Goal: Information Seeking & Learning: Learn about a topic

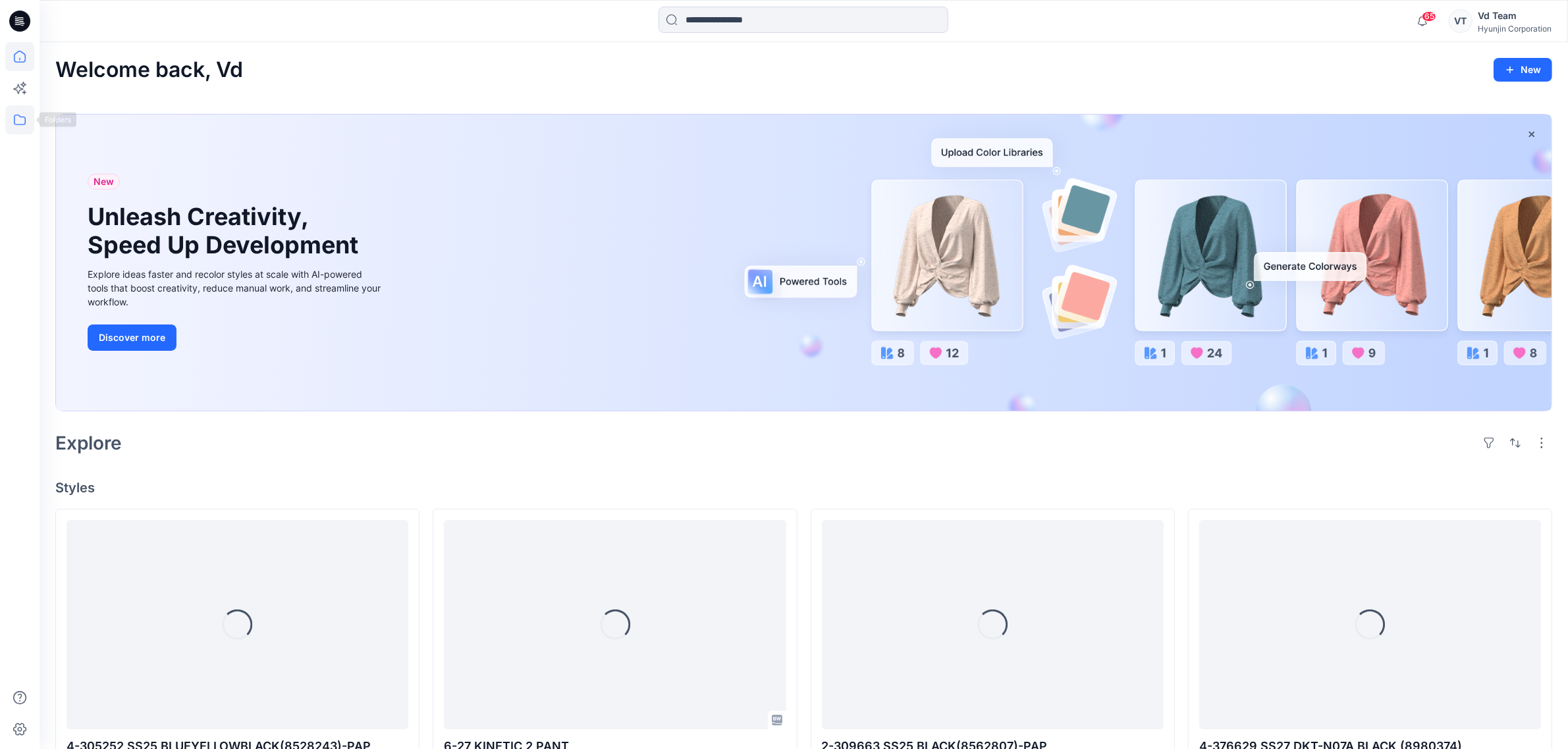
click at [20, 129] on icon at bounding box center [19, 119] width 29 height 29
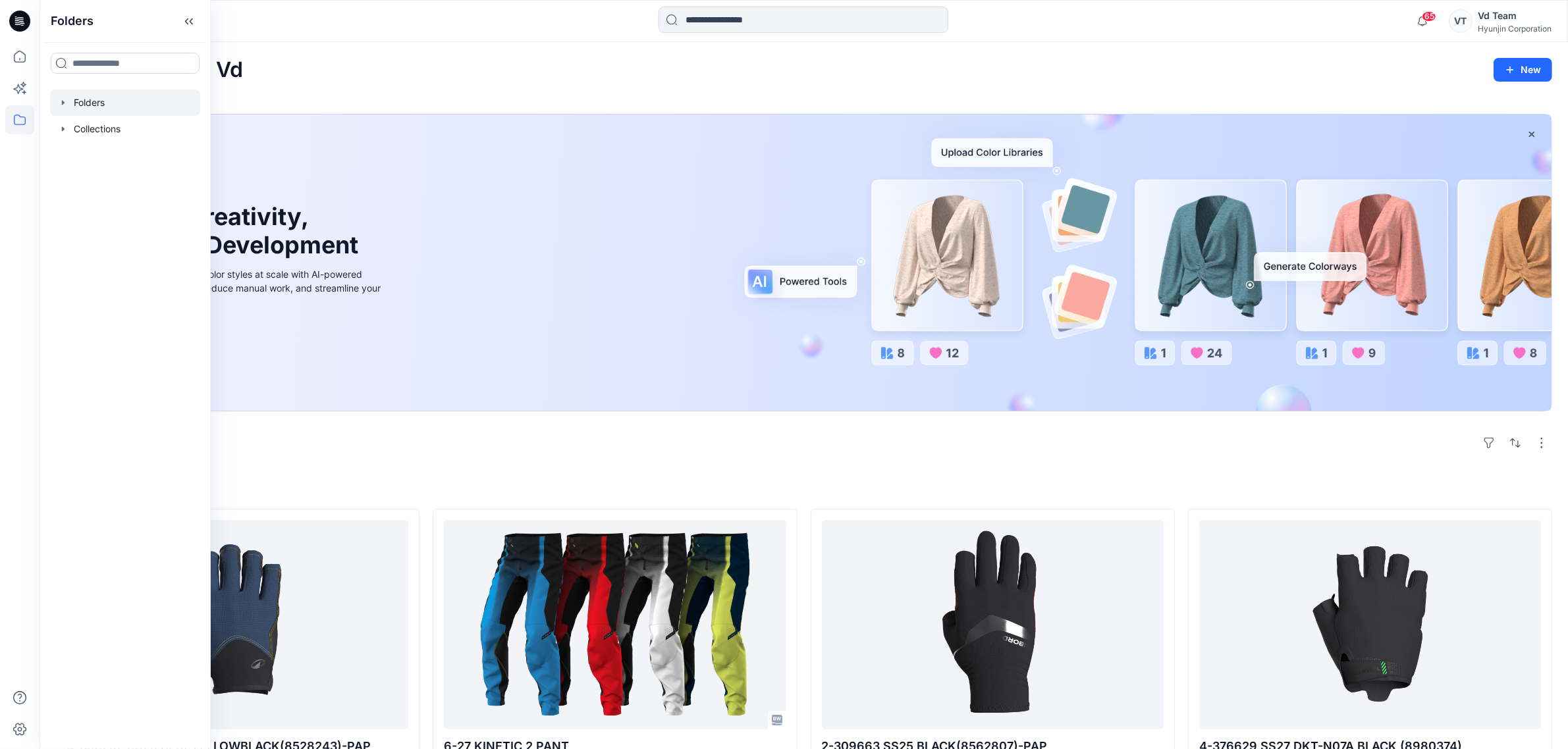
click at [67, 103] on icon "button" at bounding box center [63, 103] width 11 height 11
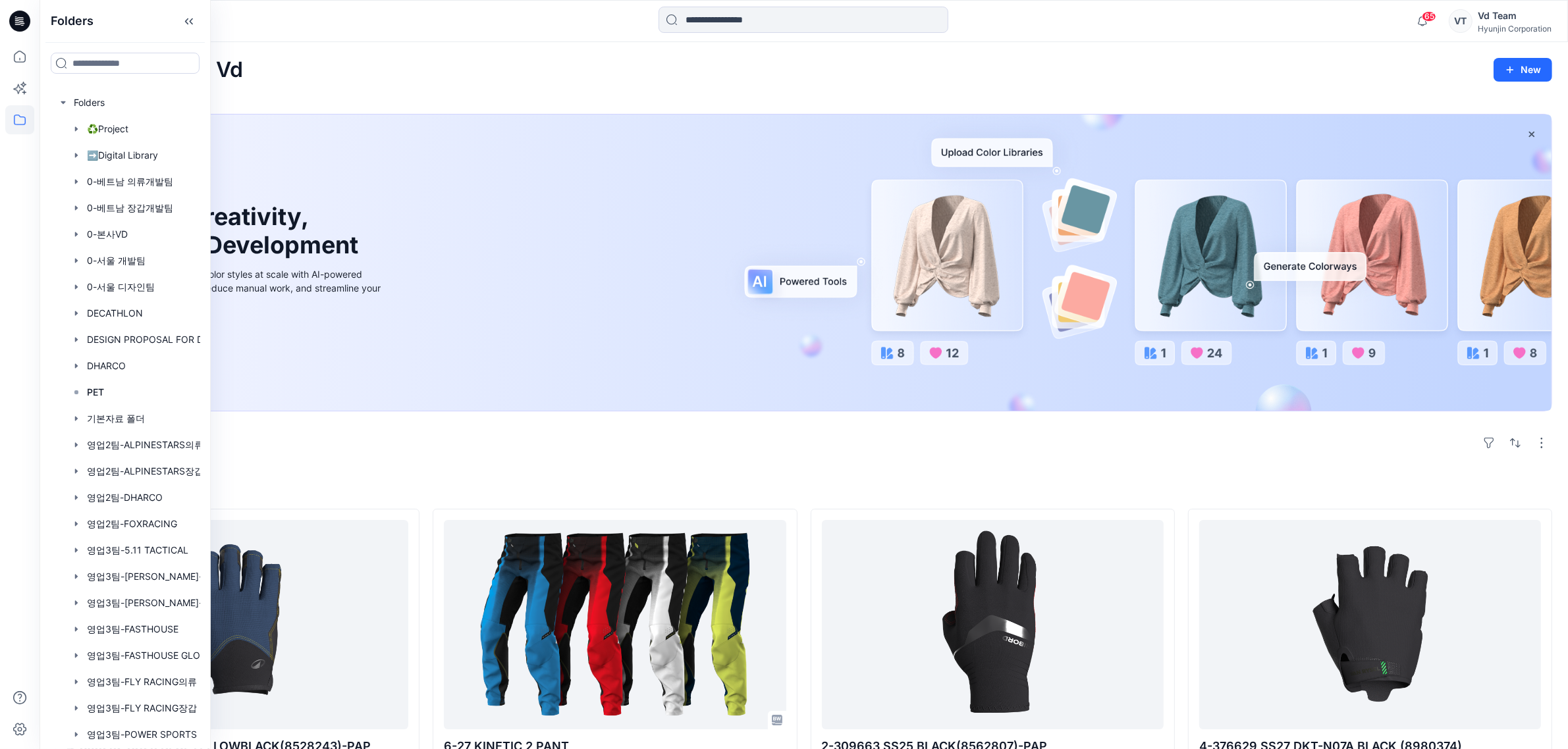
drag, startPoint x: 552, startPoint y: 452, endPoint x: 544, endPoint y: 451, distance: 8.1
click at [551, 452] on div "Explore" at bounding box center [804, 443] width 1497 height 32
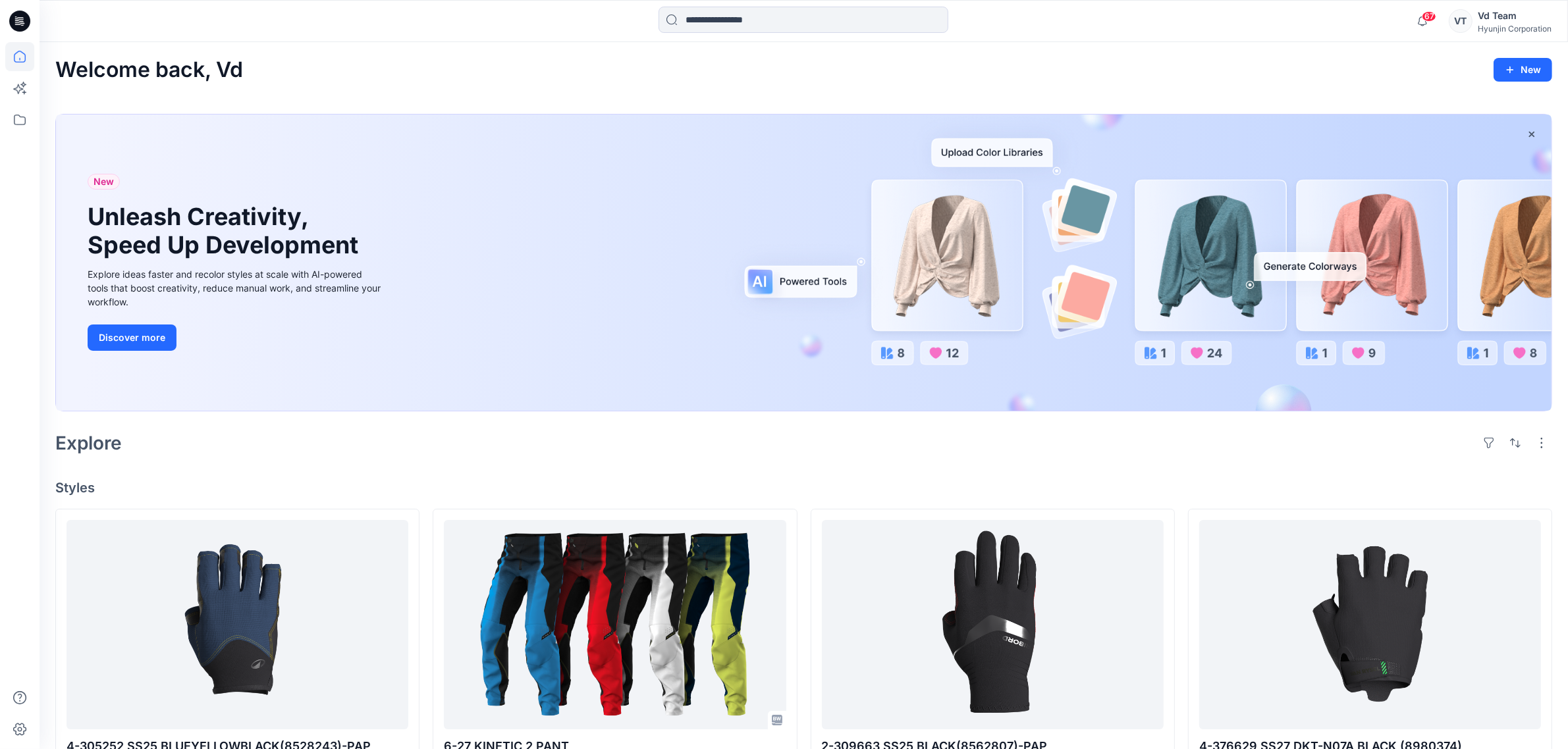
drag, startPoint x: 947, startPoint y: 53, endPoint x: 932, endPoint y: 51, distance: 15.1
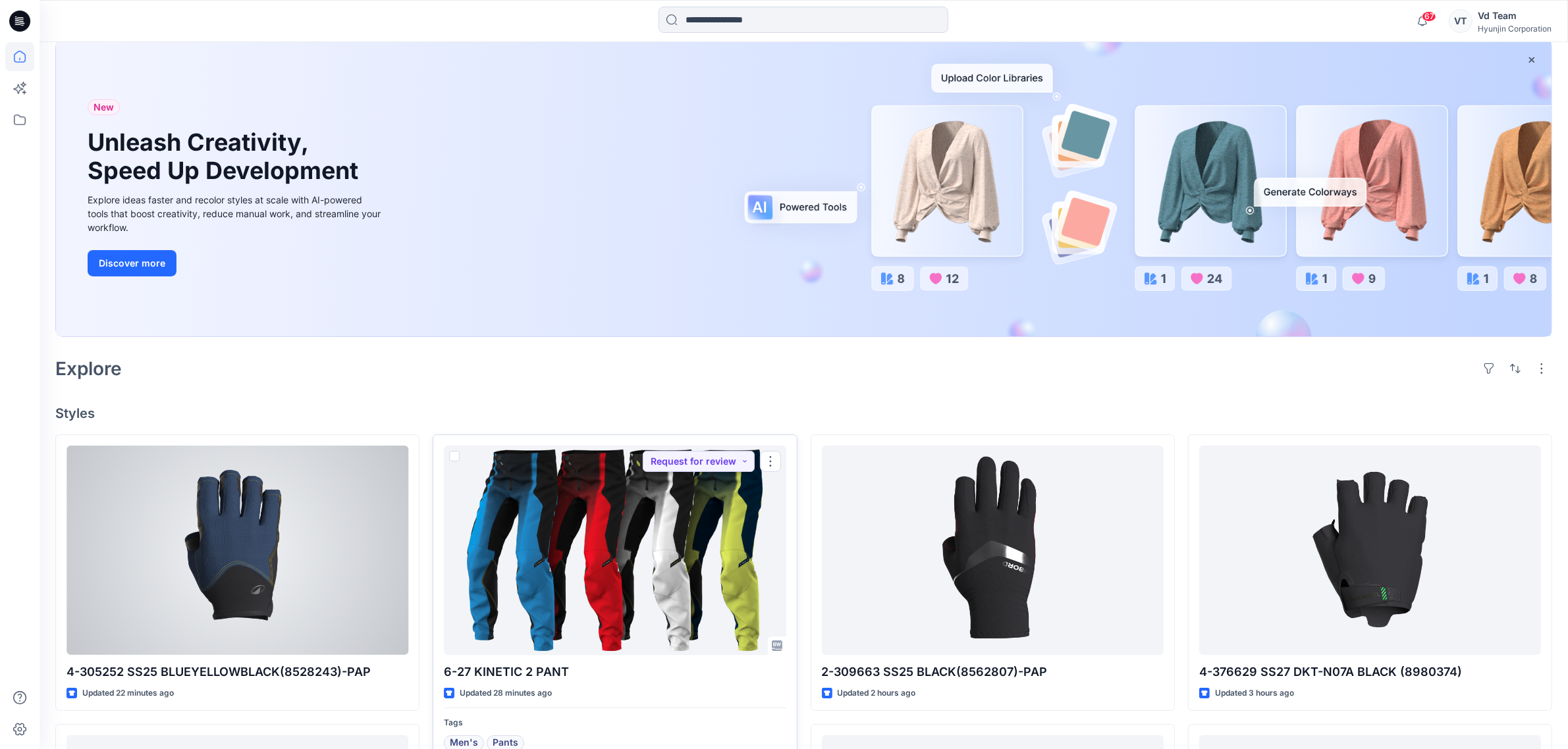
scroll to position [165, 0]
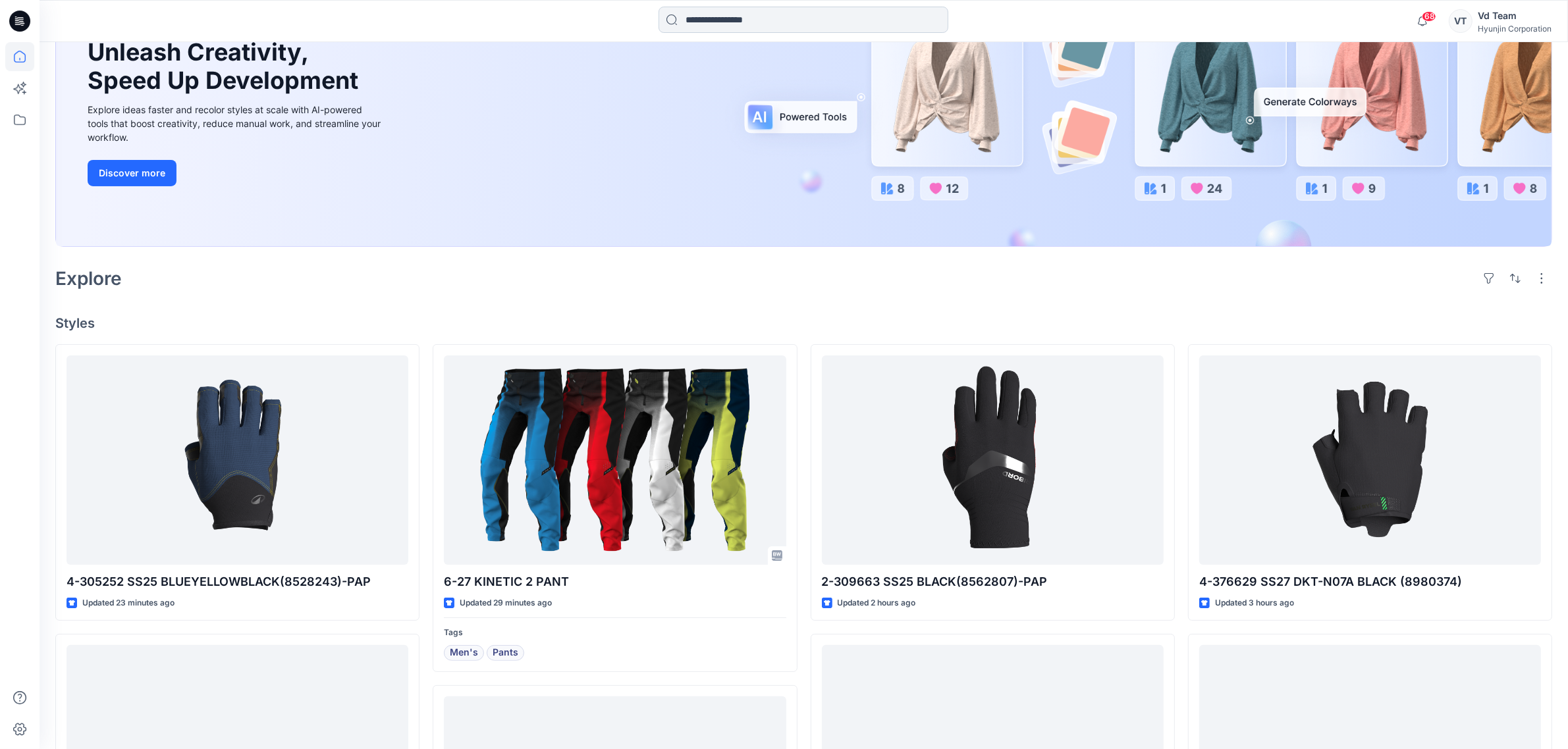
click at [919, 17] on input at bounding box center [803, 19] width 290 height 26
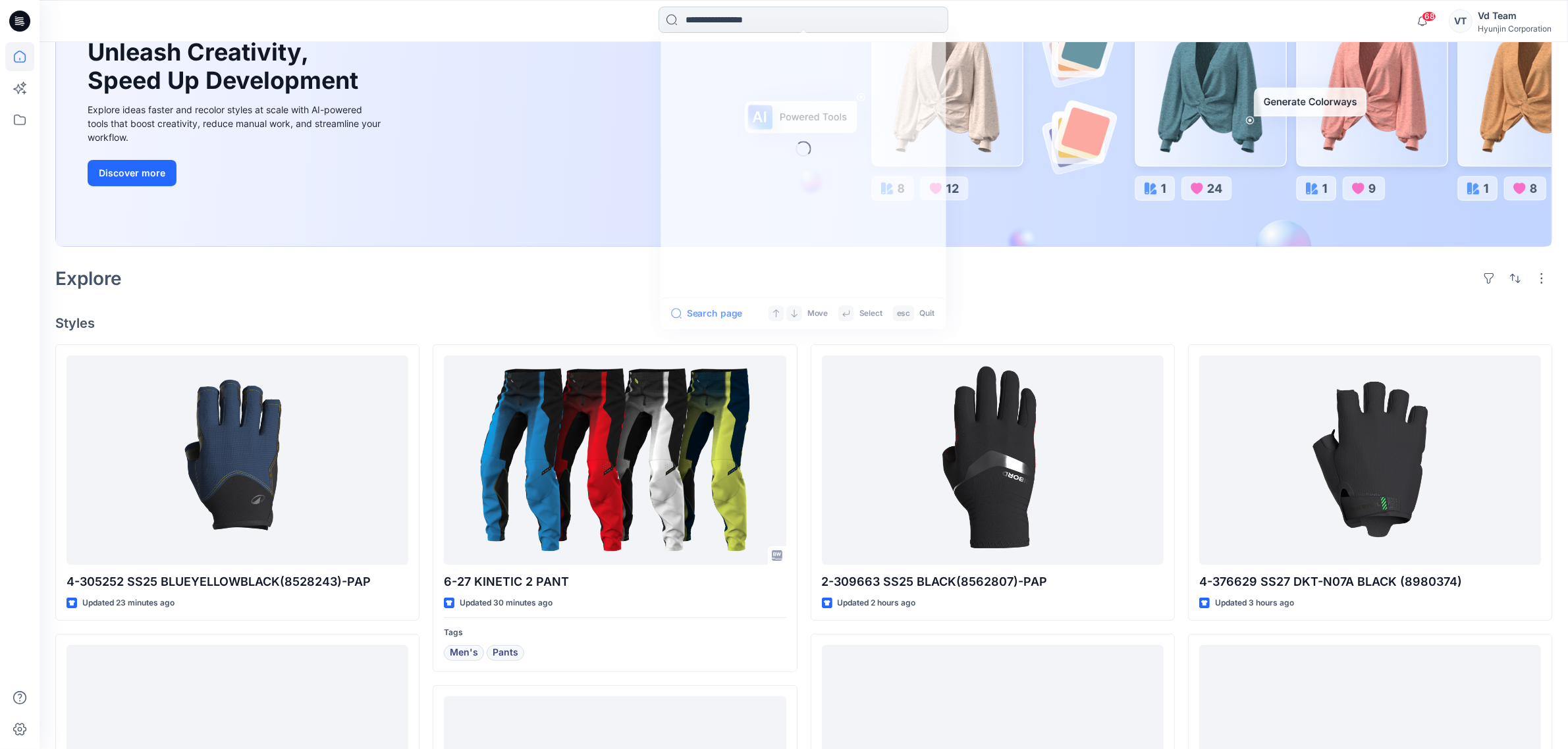
paste input "**********"
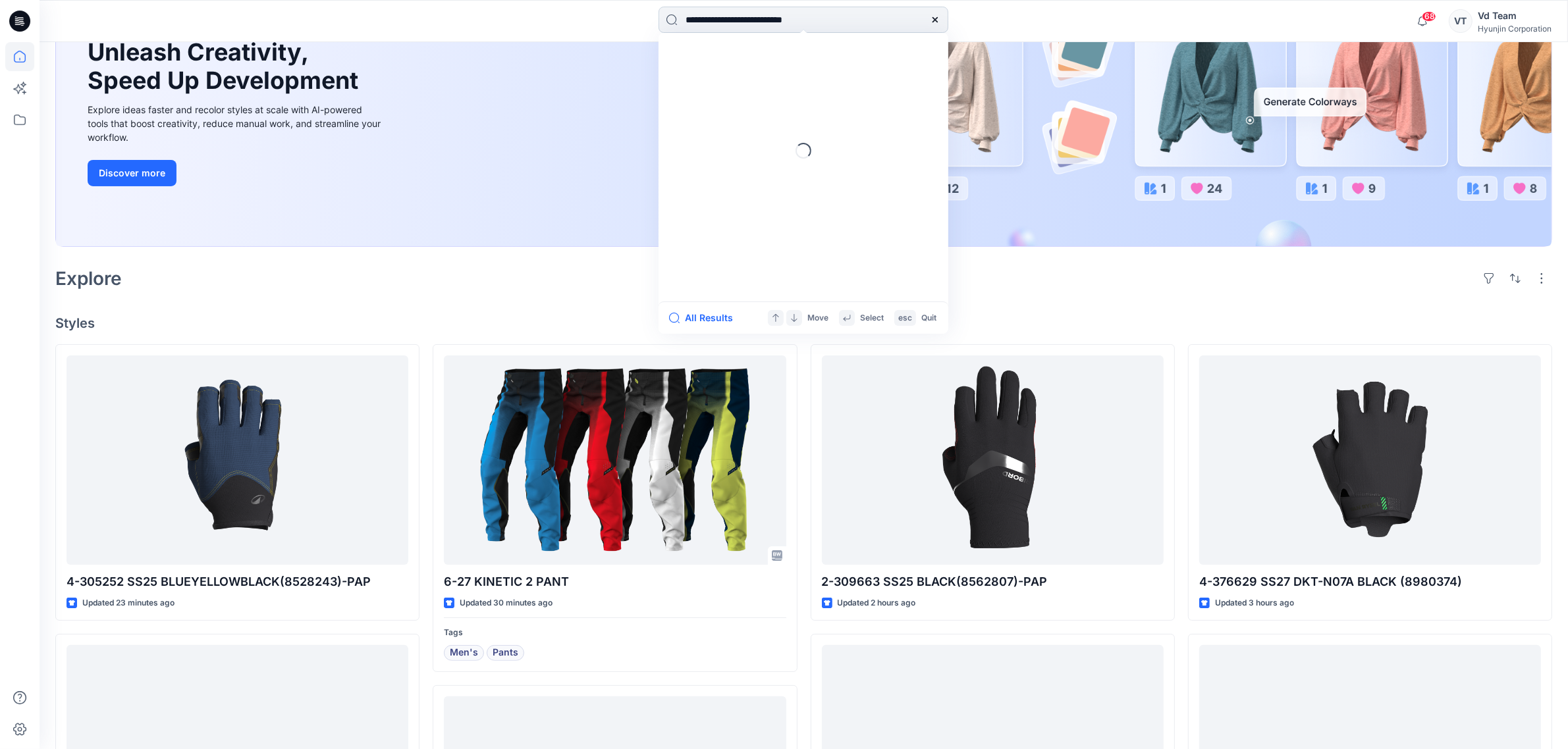
type input "**********"
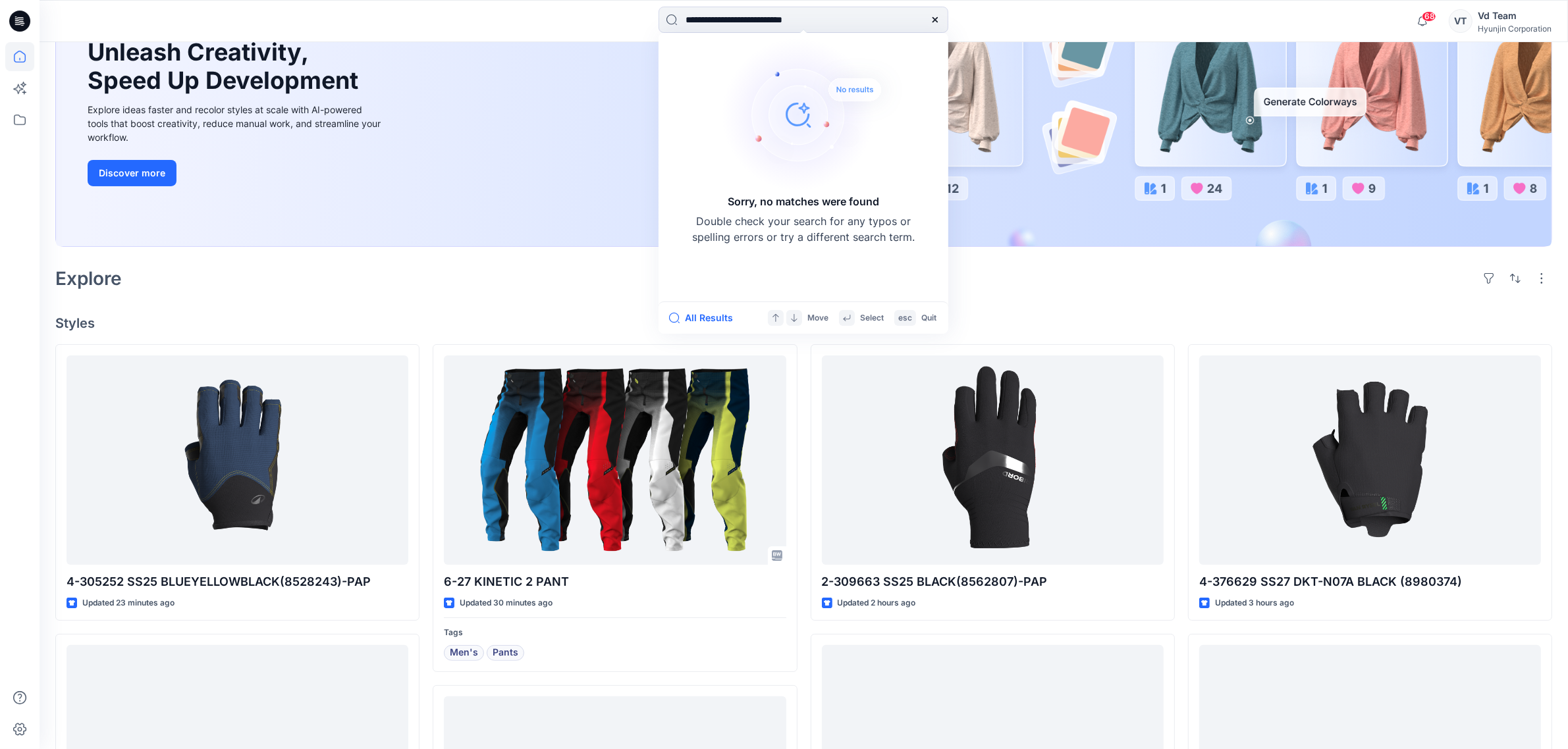
click at [383, 304] on div "Welcome back, Vd New New Unleash Creativity, Speed Up Development Explore ideas…" at bounding box center [804, 647] width 1528 height 1540
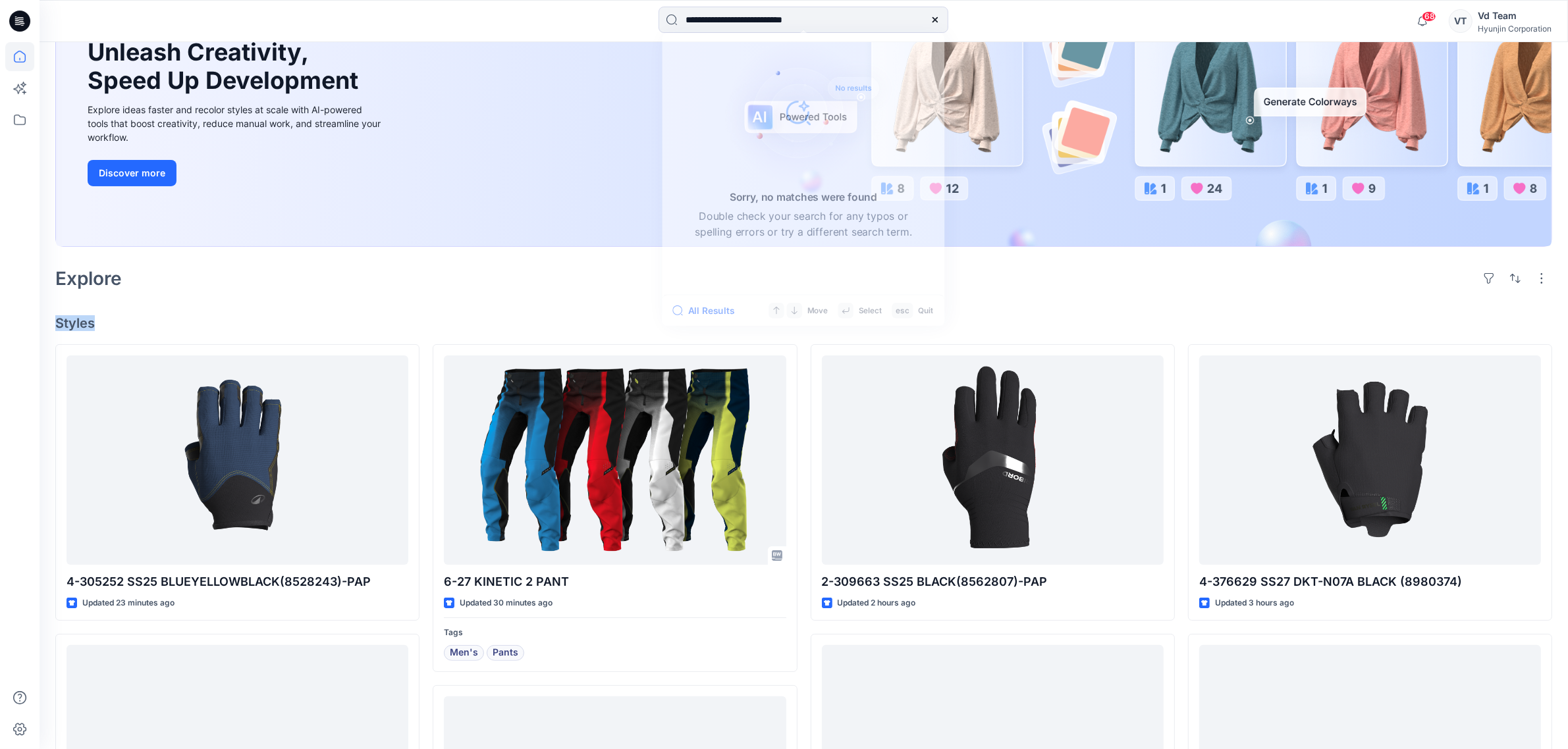
click at [383, 303] on div "Welcome back, Vd New New Unleash Creativity, Speed Up Development Explore ideas…" at bounding box center [804, 647] width 1528 height 1540
